Goal: Task Accomplishment & Management: Use online tool/utility

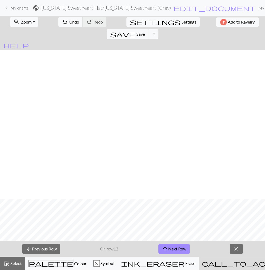
scroll to position [149, 0]
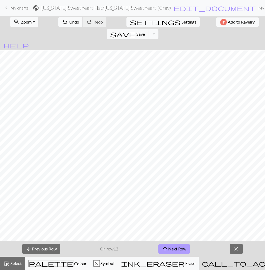
click at [180, 250] on button "arrow_upward Next Row" at bounding box center [173, 248] width 31 height 10
click at [174, 248] on button "arrow_upward Next Row" at bounding box center [173, 248] width 31 height 10
click at [174, 249] on button "arrow_upward Next Row" at bounding box center [173, 248] width 31 height 10
click at [40, 248] on button "arrow_downward Previous Row" at bounding box center [41, 248] width 38 height 10
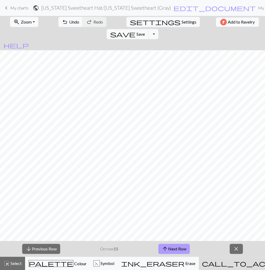
click at [176, 249] on button "arrow_upward Next Row" at bounding box center [173, 248] width 31 height 10
click at [171, 249] on button "arrow_upward Next Row" at bounding box center [173, 248] width 31 height 10
click at [177, 247] on button "arrow_upward Next Row" at bounding box center [173, 248] width 31 height 10
click at [173, 246] on button "arrow_upward Next Row" at bounding box center [173, 248] width 31 height 10
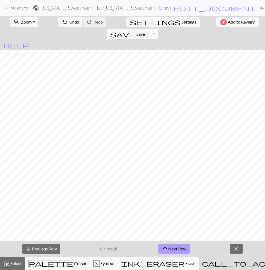
click at [180, 248] on button "arrow_upward Next Row" at bounding box center [173, 248] width 31 height 10
click at [178, 248] on button "arrow_upward Next Row" at bounding box center [173, 248] width 31 height 10
click at [178, 245] on button "arrow_upward Next Row" at bounding box center [173, 248] width 31 height 10
click at [178, 244] on button "arrow_upward Next Row" at bounding box center [173, 248] width 31 height 10
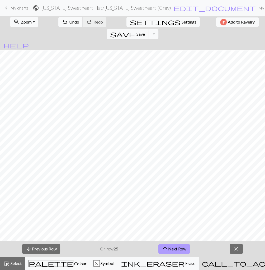
click at [178, 244] on button "arrow_upward Next Row" at bounding box center [173, 248] width 31 height 10
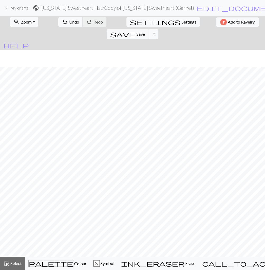
scroll to position [16, 0]
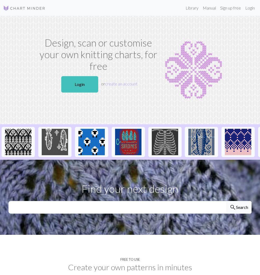
click at [69, 93] on p "Login or create an account" at bounding box center [98, 84] width 120 height 21
click at [69, 84] on link "Login" at bounding box center [79, 84] width 37 height 16
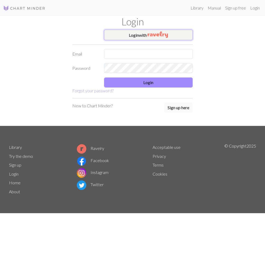
click at [136, 34] on button "Login with" at bounding box center [148, 35] width 89 height 11
